Goal: Transaction & Acquisition: Purchase product/service

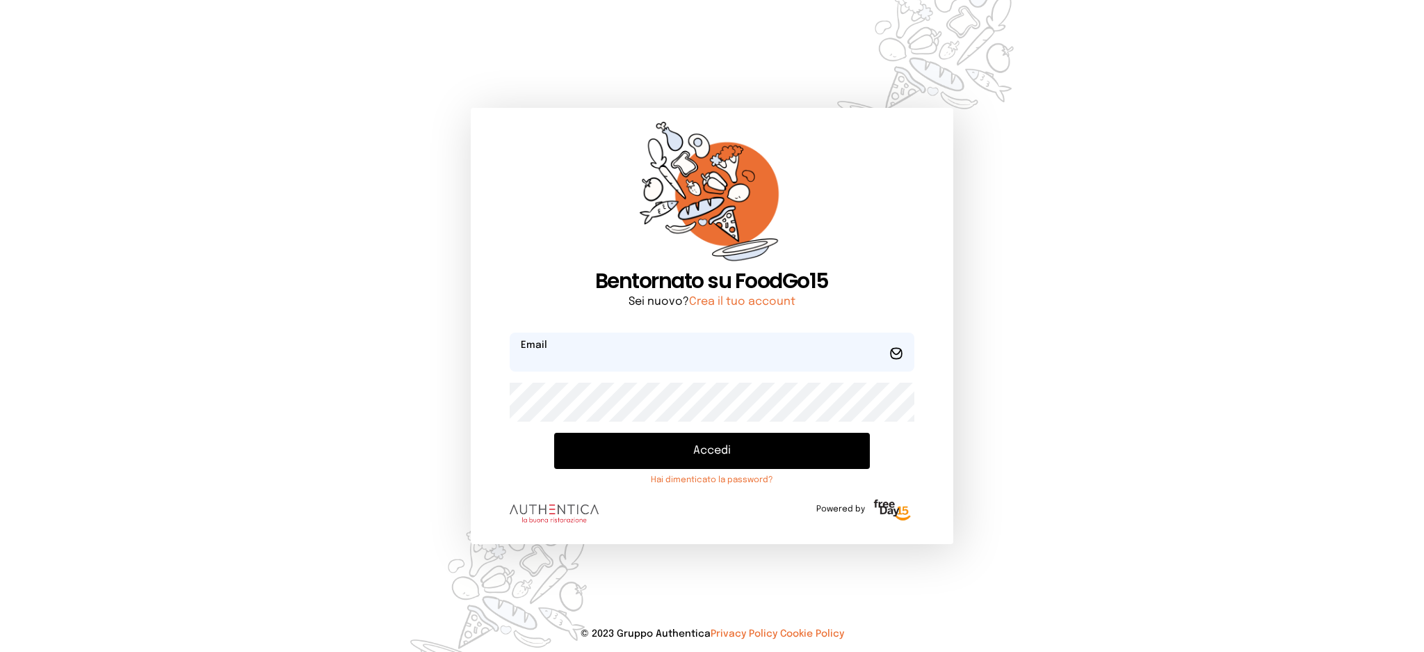
type input "**********"
click at [668, 450] on button "Accedi" at bounding box center [711, 451] width 315 height 36
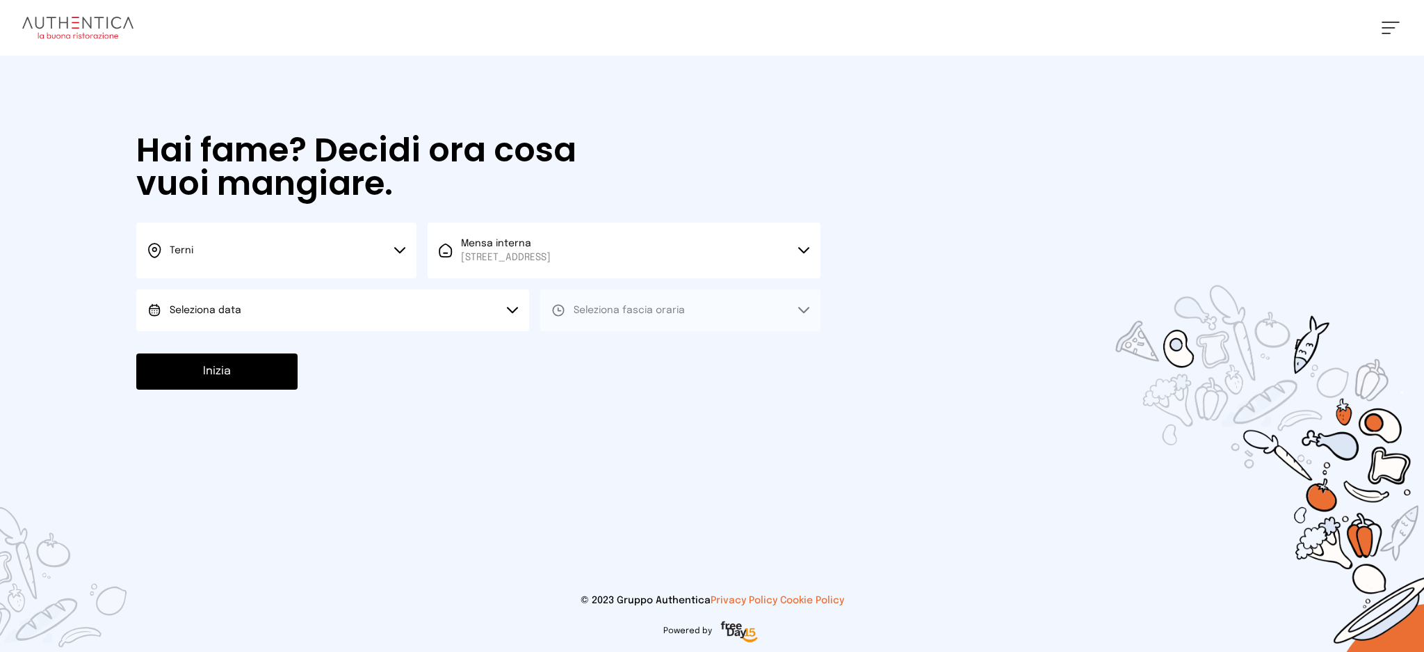
click at [429, 312] on button "Seleziona data" at bounding box center [332, 310] width 393 height 42
click at [410, 350] on li "[DATE], [DATE]" at bounding box center [332, 349] width 393 height 36
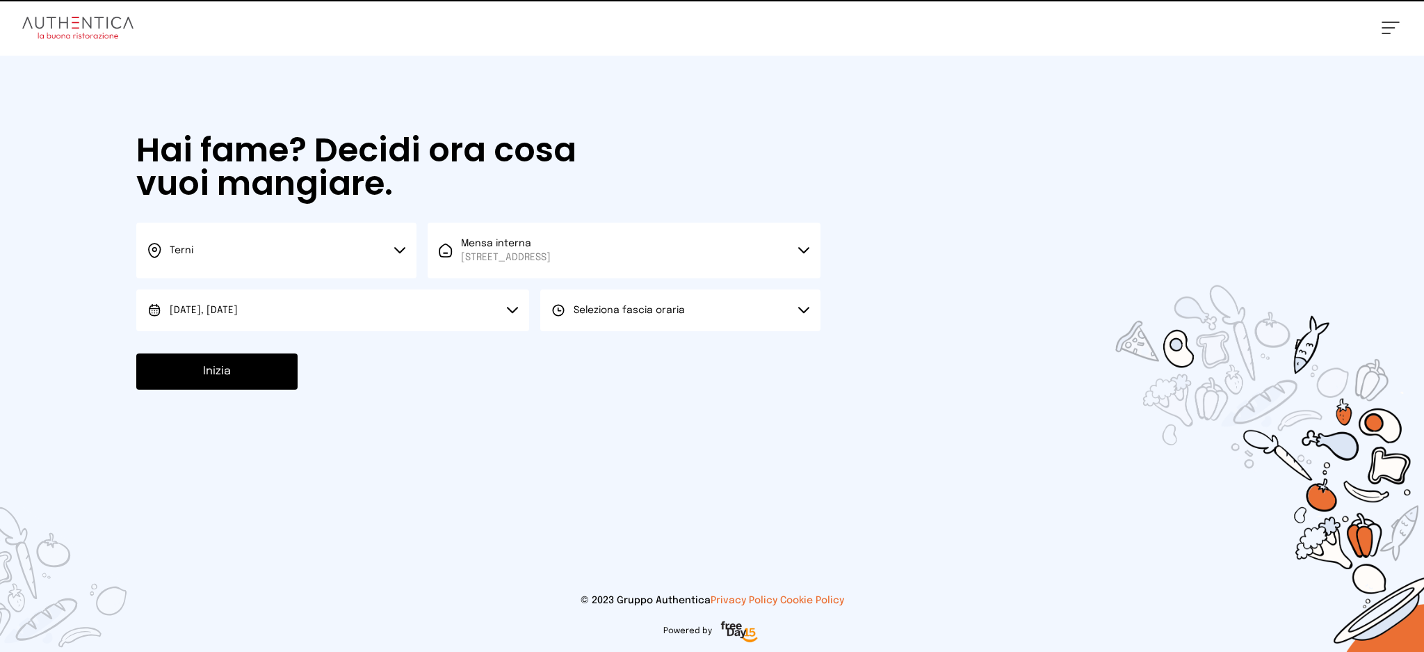
click at [719, 326] on button "Seleziona fascia oraria" at bounding box center [680, 310] width 280 height 42
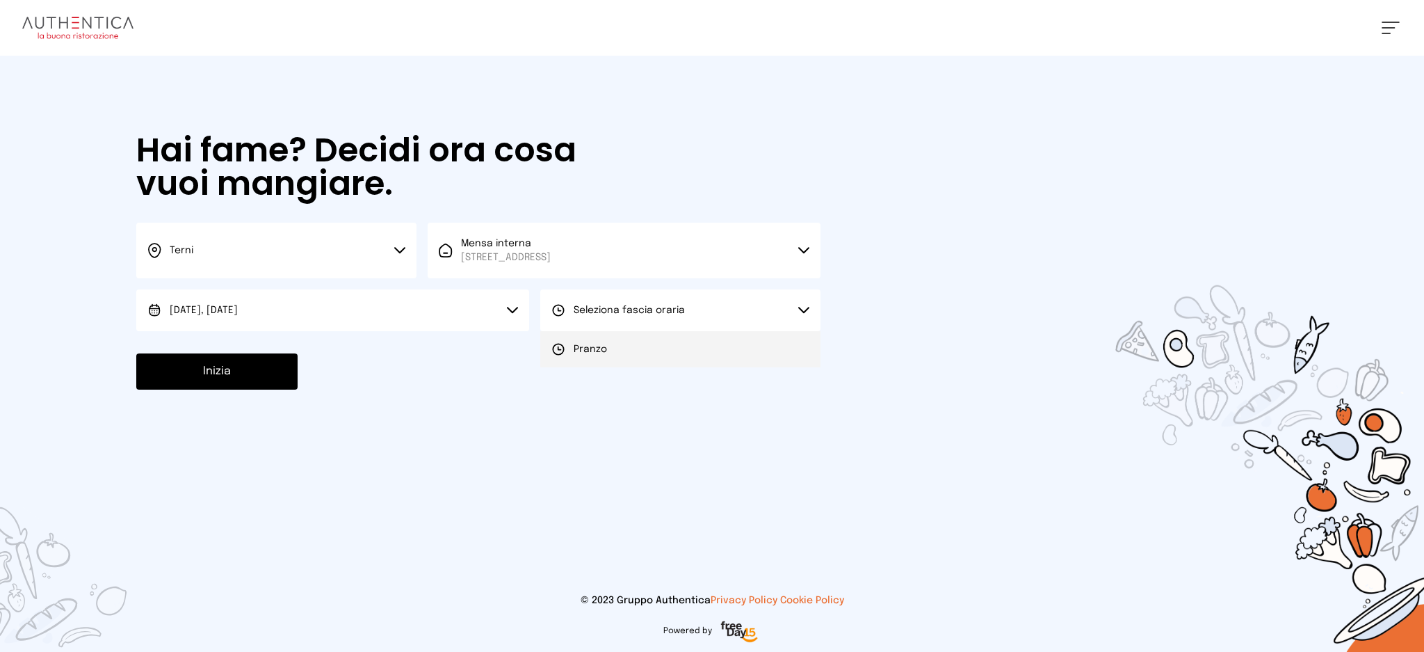
click at [697, 342] on li "Pranzo" at bounding box center [680, 349] width 280 height 36
click at [290, 371] on button "Inizia" at bounding box center [216, 371] width 161 height 36
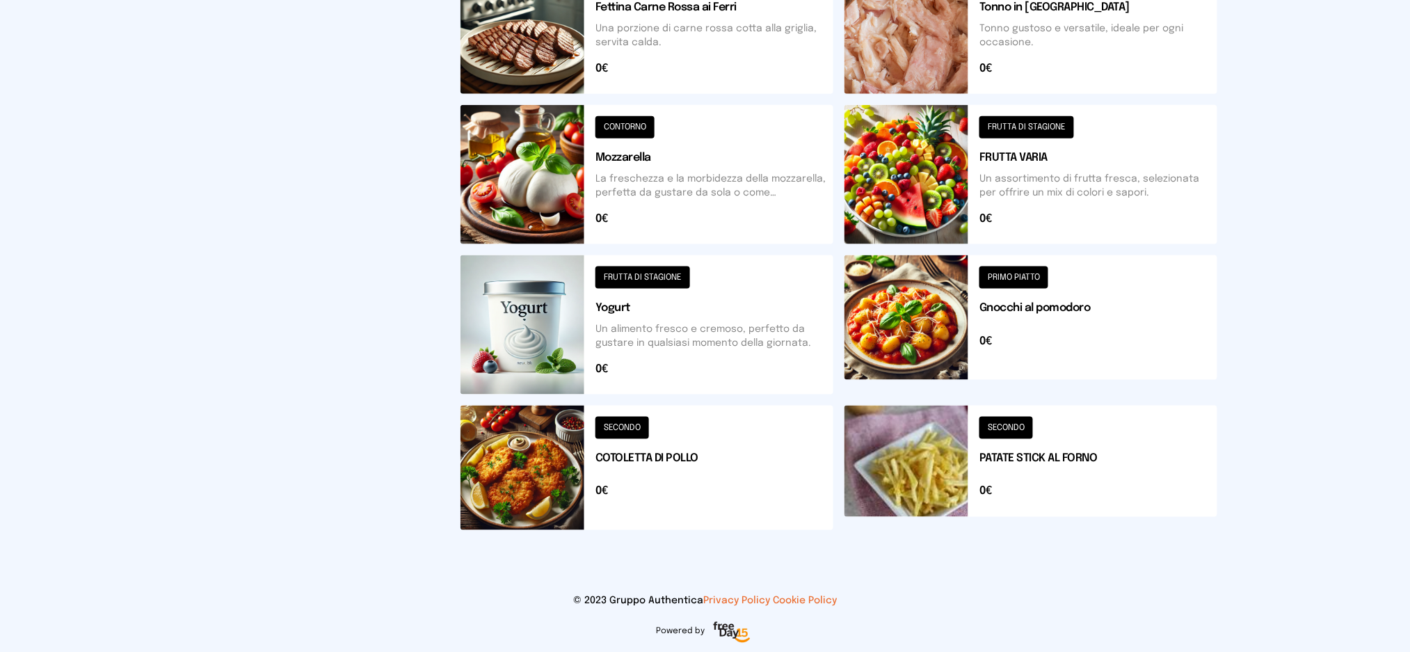
scroll to position [114, 0]
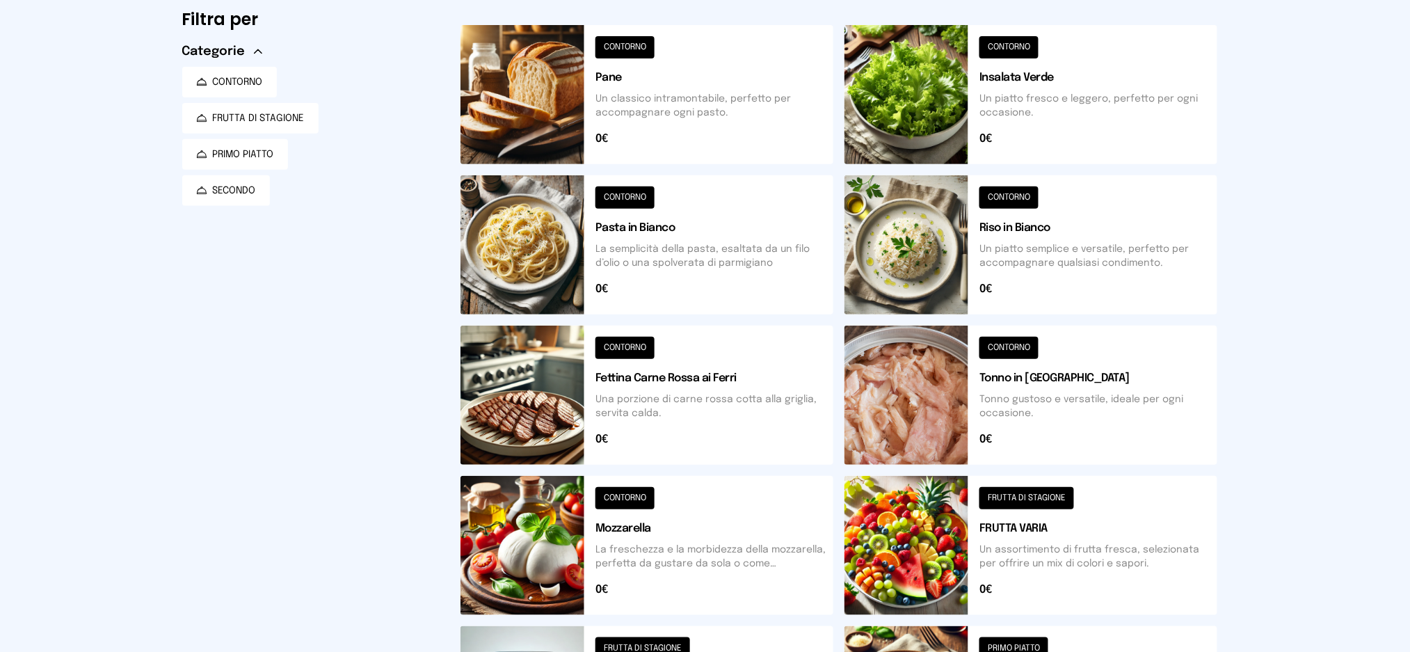
click at [547, 271] on button at bounding box center [646, 244] width 373 height 139
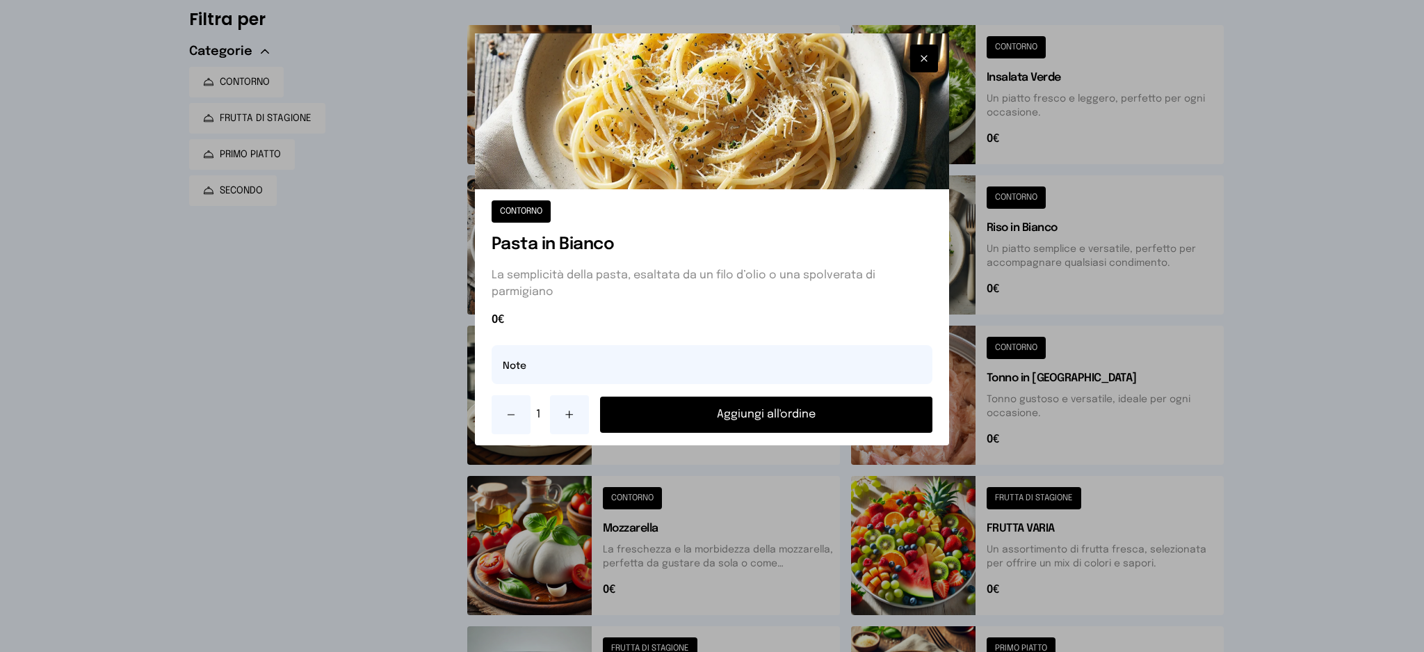
click at [780, 400] on button "Aggiungi all'ordine" at bounding box center [766, 414] width 333 height 36
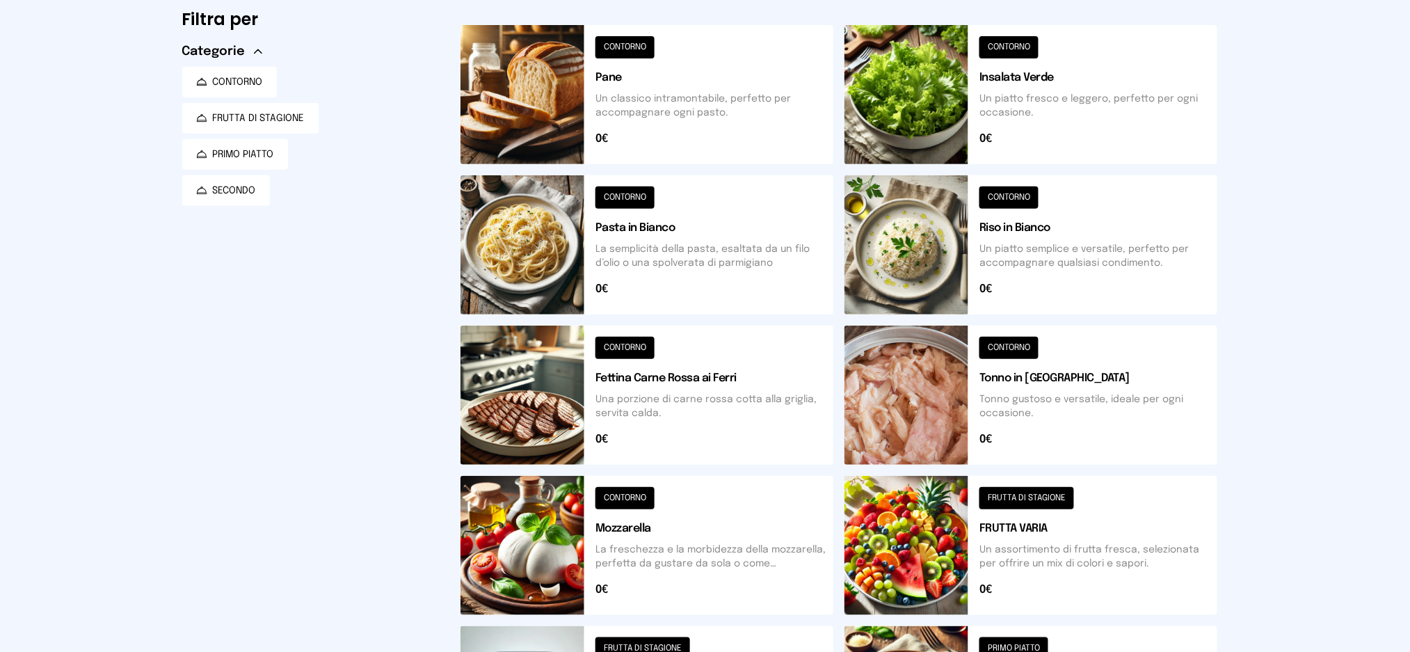
scroll to position [0, 0]
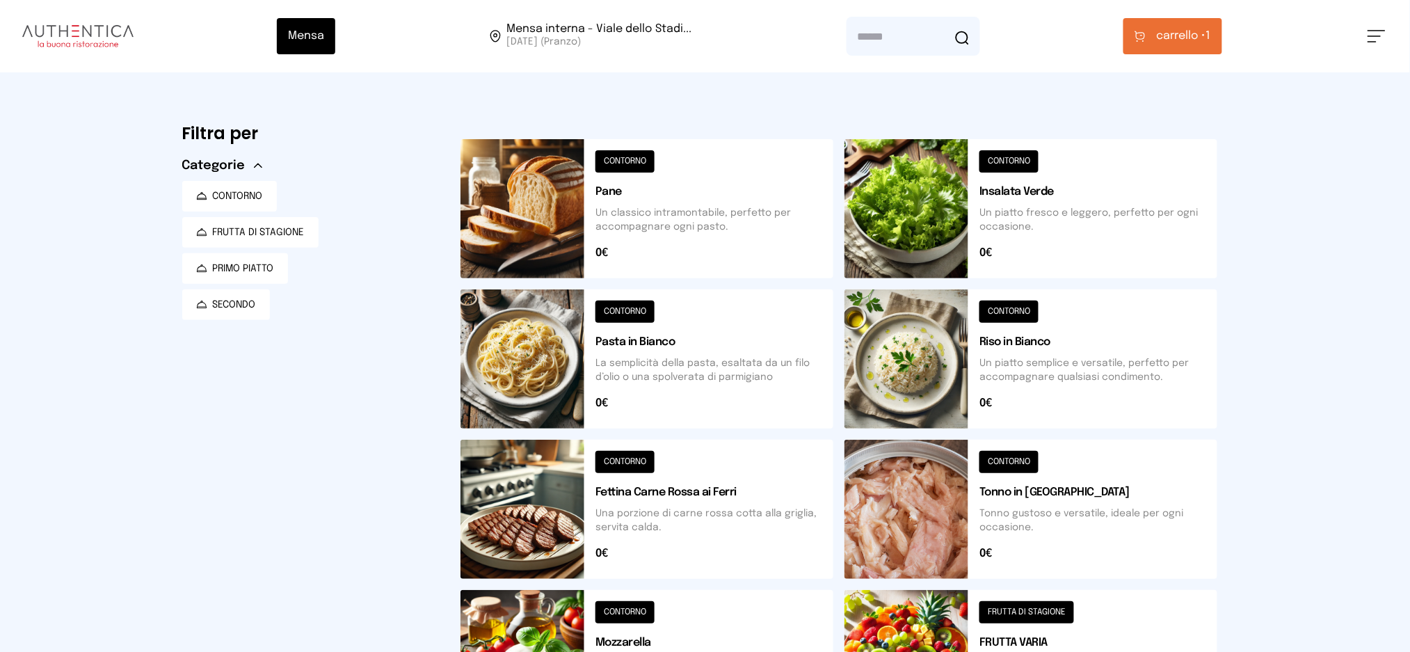
click at [1187, 24] on button "carrello • 1" at bounding box center [1172, 36] width 99 height 36
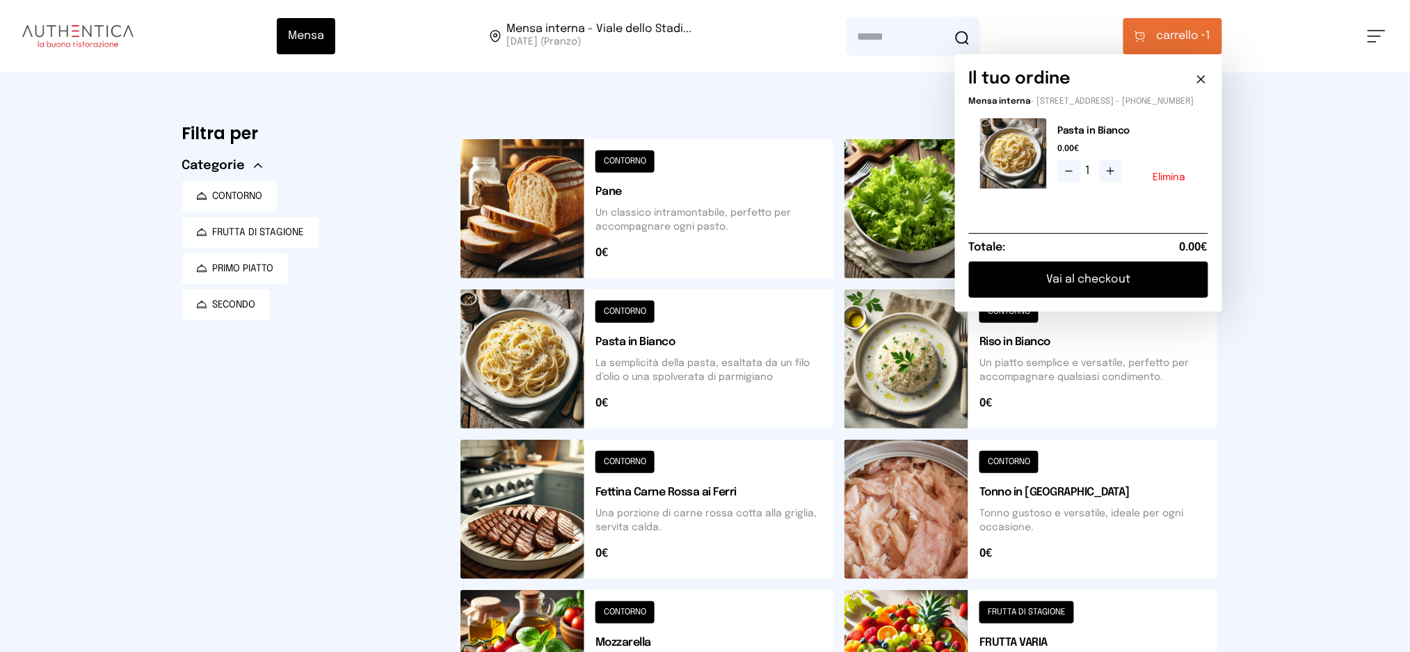
click at [1117, 288] on button "Vai al checkout" at bounding box center [1088, 279] width 239 height 36
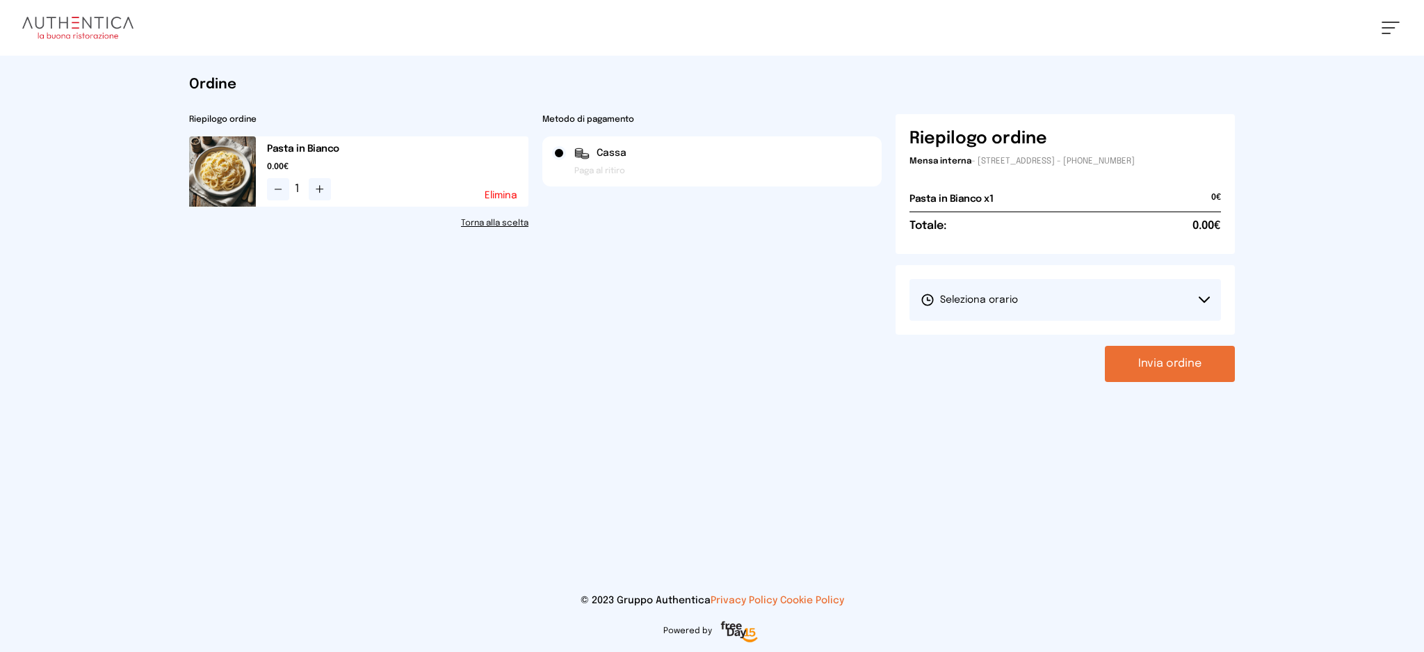
click at [1119, 314] on button "Seleziona orario" at bounding box center [1066, 300] width 312 height 42
click at [1038, 355] on li "1° Turno (13:00 - 15:00)" at bounding box center [1066, 339] width 312 height 36
click at [1200, 379] on button "Invia ordine" at bounding box center [1170, 364] width 130 height 36
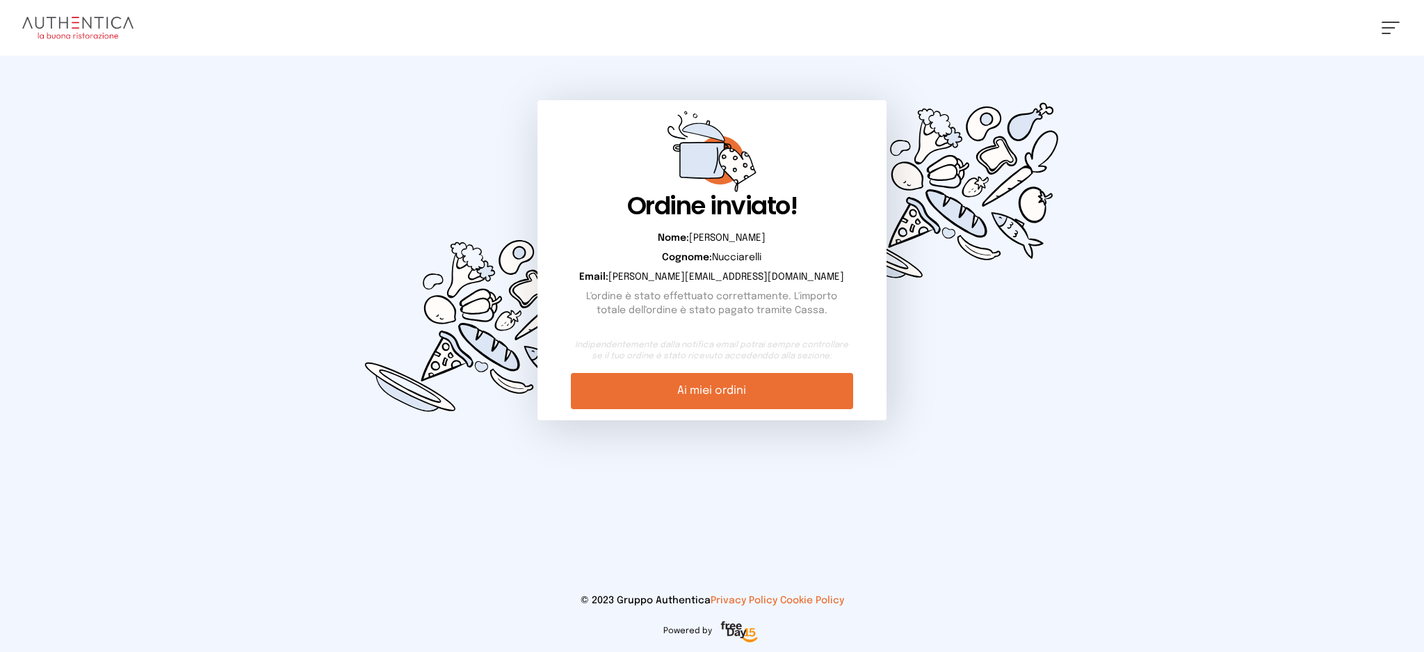
click at [679, 385] on link "Ai miei ordini" at bounding box center [712, 391] width 282 height 36
